Goal: Task Accomplishment & Management: Complete application form

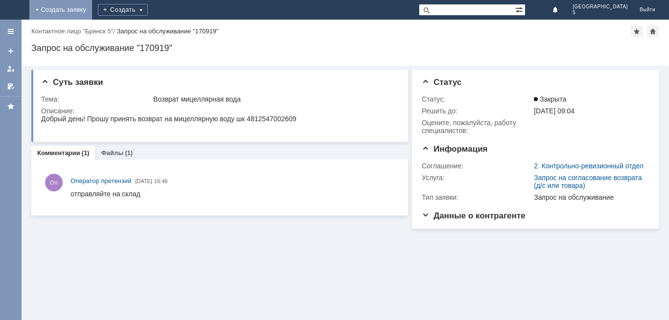
click at [92, 8] on link "+ Создать заявку" at bounding box center [60, 10] width 63 height 20
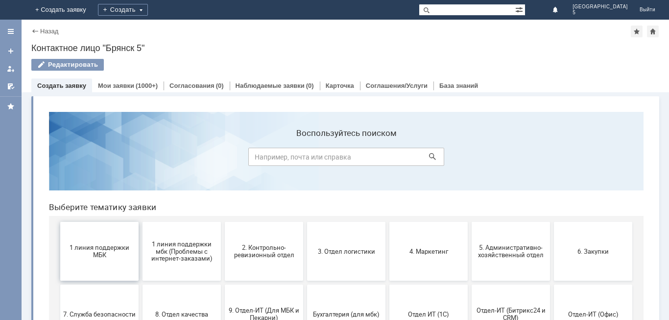
click at [103, 243] on button "1 линия поддержки МБК" at bounding box center [99, 251] width 78 height 59
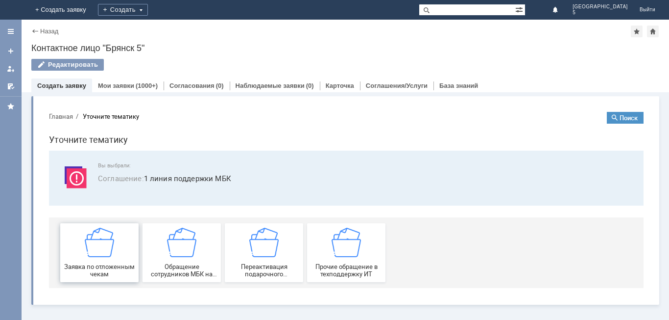
click at [103, 248] on img at bounding box center [99, 241] width 29 height 29
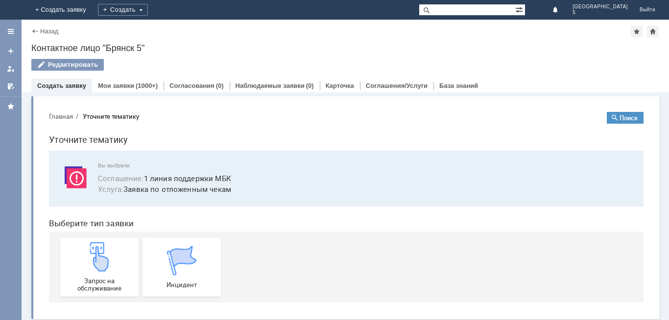
click at [103, 248] on img at bounding box center [99, 256] width 29 height 29
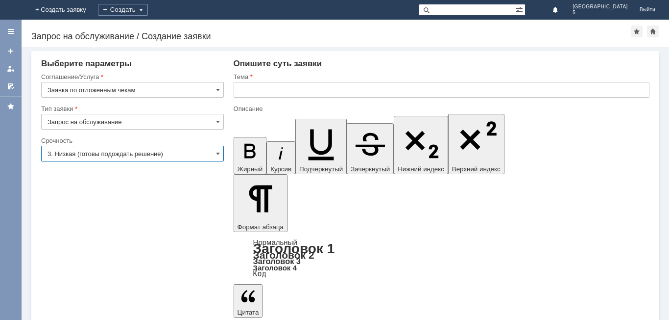
click at [214, 153] on input "3. Низкая (готовы подождать решение)" at bounding box center [132, 154] width 183 height 16
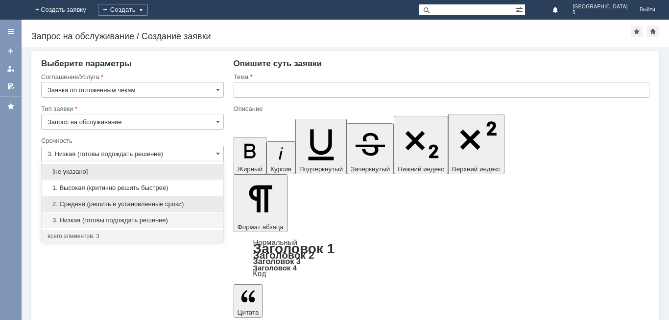
click at [109, 202] on span "2. Средняя (решить в установленные сроки)" at bounding box center [133, 204] width 170 height 8
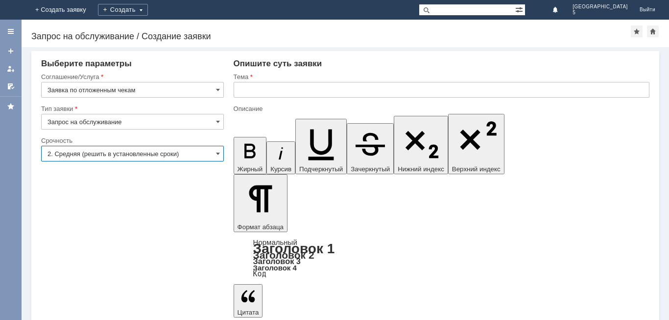
type input "2. Средняя (решить в установленные сроки)"
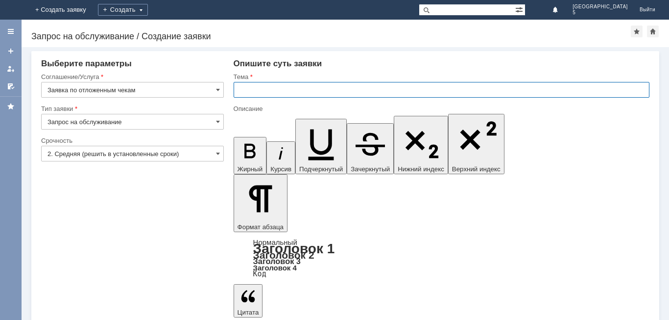
click at [243, 91] on input "text" at bounding box center [442, 90] width 416 height 16
type input "отложенные чеки за [DATE] МБК 5"
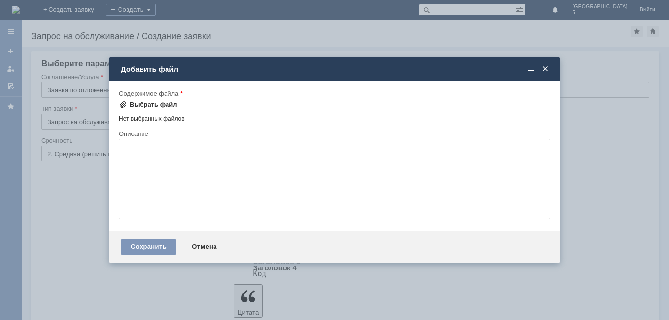
click at [152, 105] on div "Выбрать файл" at bounding box center [154, 104] width 48 height 8
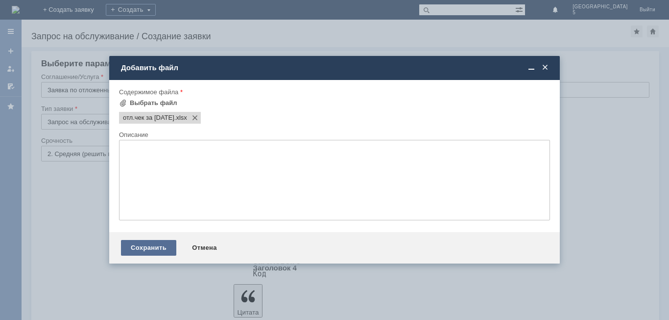
click at [164, 245] on div "Сохранить" at bounding box center [148, 248] width 55 height 16
